Goal: Obtain resource: Download file/media

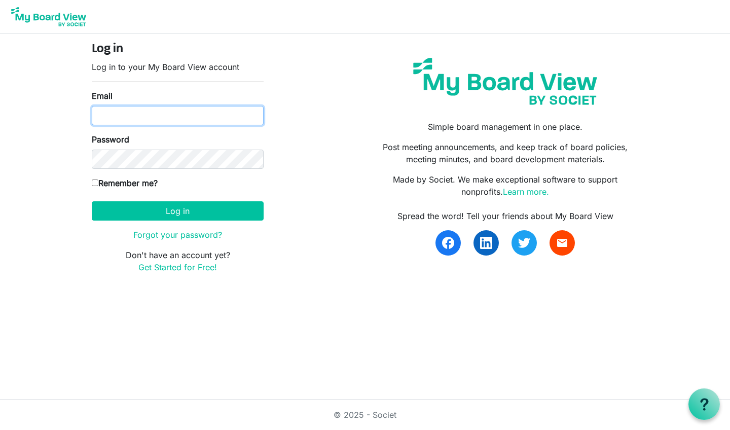
type input "[EMAIL_ADDRESS][DOMAIN_NAME]"
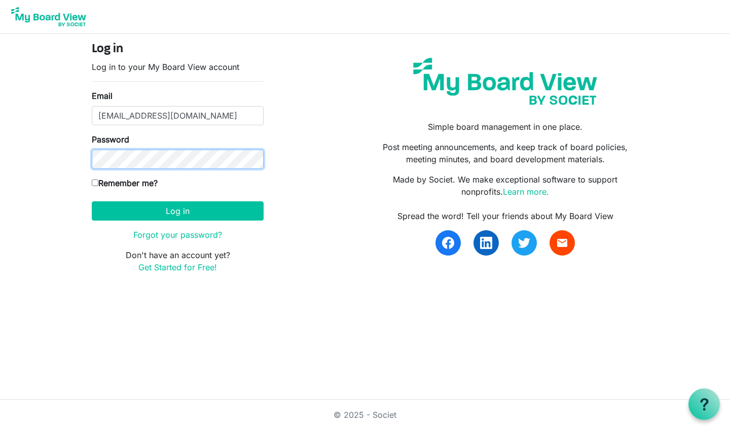
click at [177, 210] on button "Log in" at bounding box center [178, 210] width 172 height 19
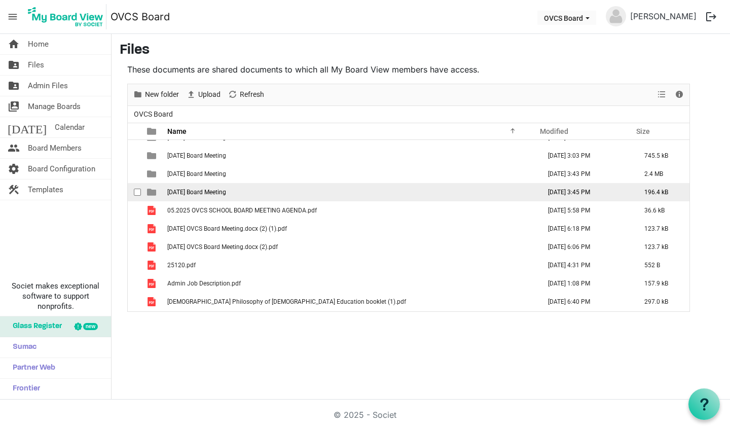
scroll to position [358, 0]
click at [210, 193] on span "[DATE] Board Meeting" at bounding box center [196, 191] width 59 height 7
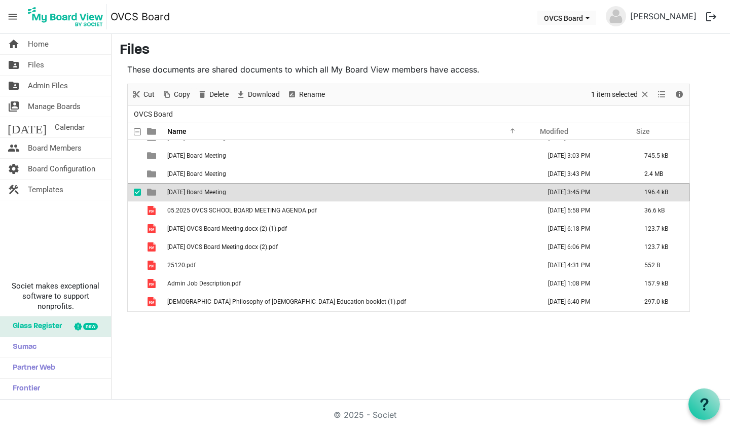
click at [210, 193] on span "[DATE] Board Meeting" at bounding box center [196, 191] width 59 height 7
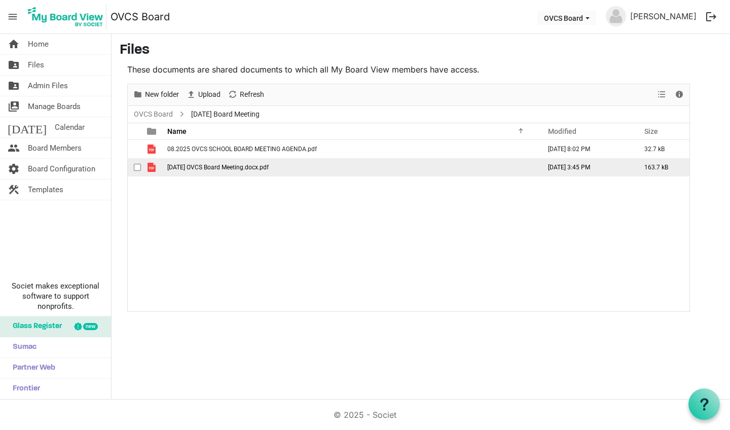
click at [233, 163] on td "[DATE] OVCS Board Meeting.docx.pdf" at bounding box center [350, 167] width 373 height 18
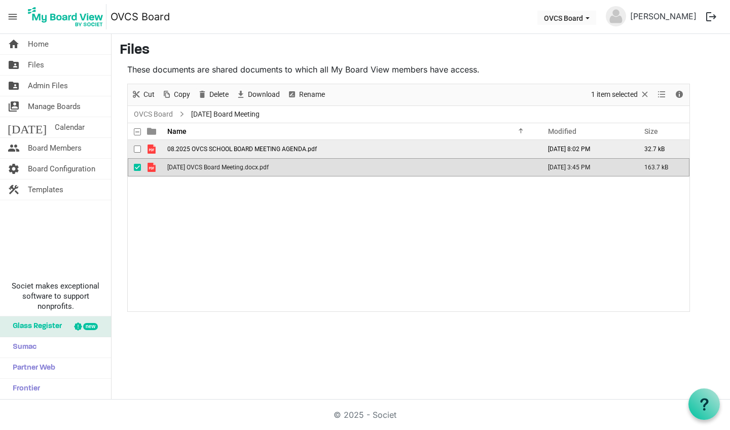
click at [235, 148] on span "08.2025 OVCS SCHOOL BOARD MEETING AGENDA.pdf" at bounding box center [241, 148] width 149 height 7
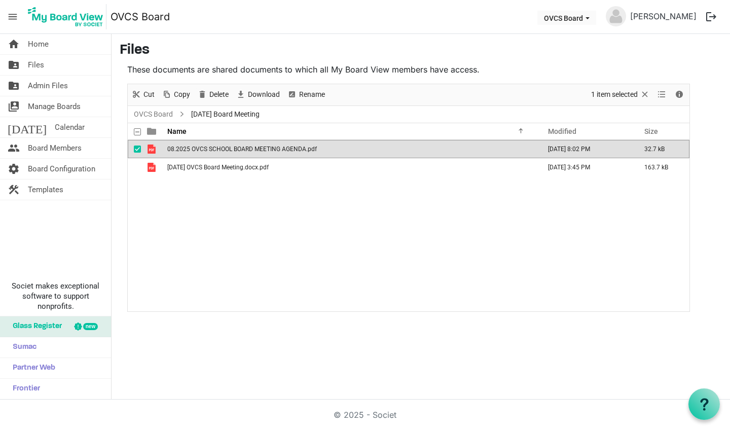
click at [235, 148] on span "08.2025 OVCS SCHOOL BOARD MEETING AGENDA.pdf" at bounding box center [241, 148] width 149 height 7
